Goal: Task Accomplishment & Management: Use online tool/utility

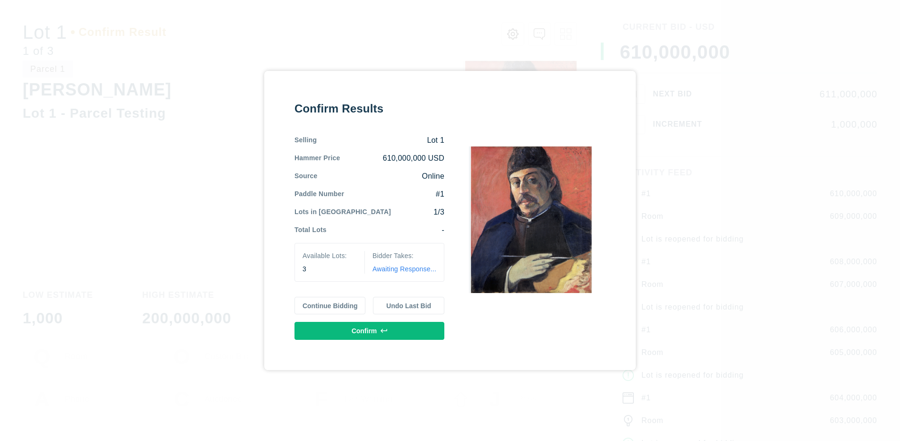
click at [330, 305] on button "Continue Bidding" at bounding box center [329, 306] width 71 height 18
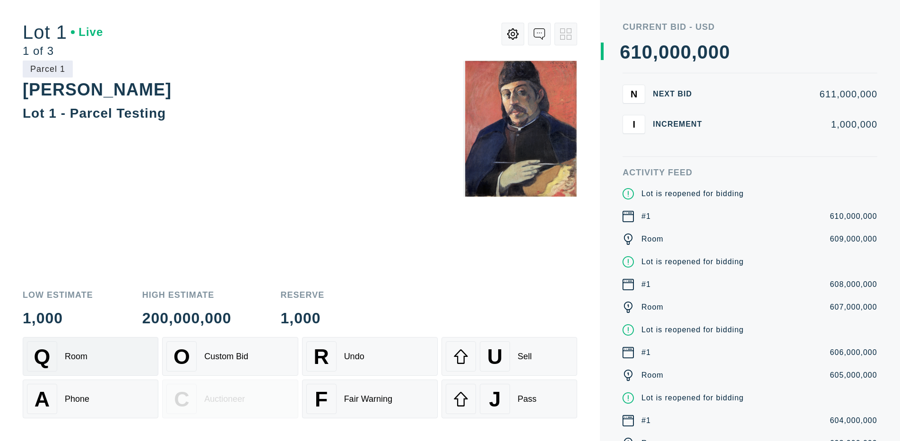
click at [90, 356] on div "Q Room" at bounding box center [90, 356] width 127 height 30
